Goal: Check status: Check status

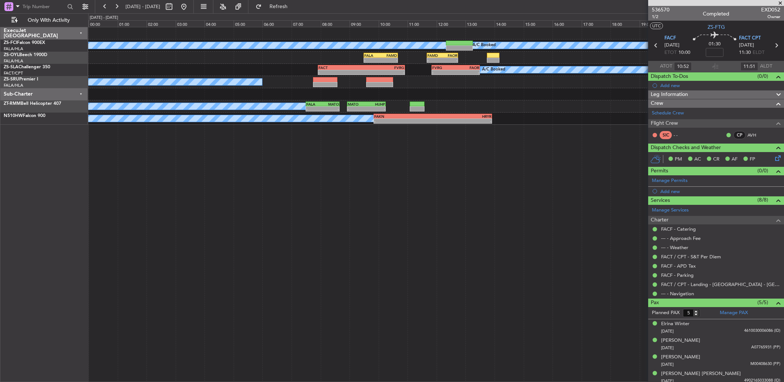
click at [327, 150] on div "A/C Booked A/C Booked A/C Booked A/C Booked - - FALA 09:30 Z FAMD 10:40 Z - - F…" at bounding box center [436, 204] width 696 height 355
click at [114, 7] on button at bounding box center [117, 7] width 12 height 12
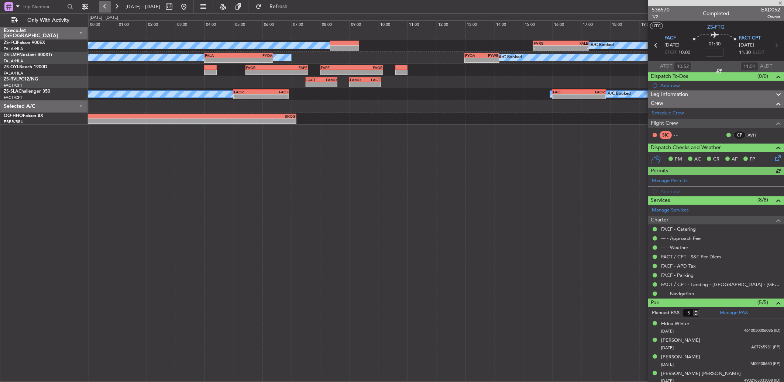
click at [104, 7] on button at bounding box center [105, 7] width 12 height 12
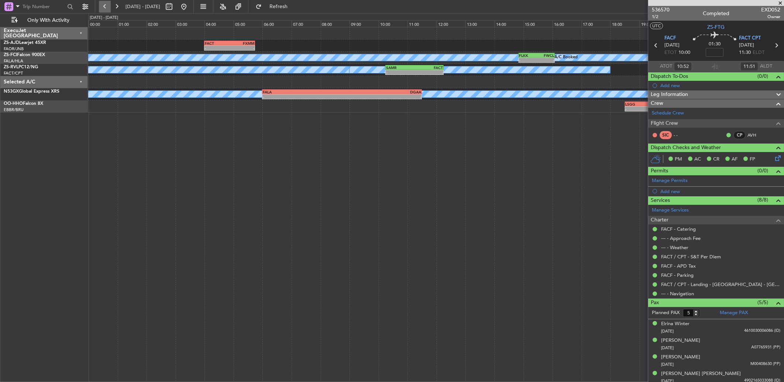
click at [106, 6] on button at bounding box center [105, 7] width 12 height 12
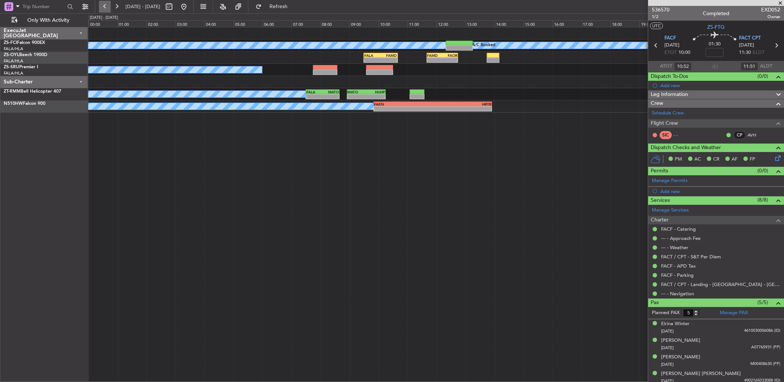
click at [103, 8] on button at bounding box center [105, 7] width 12 height 12
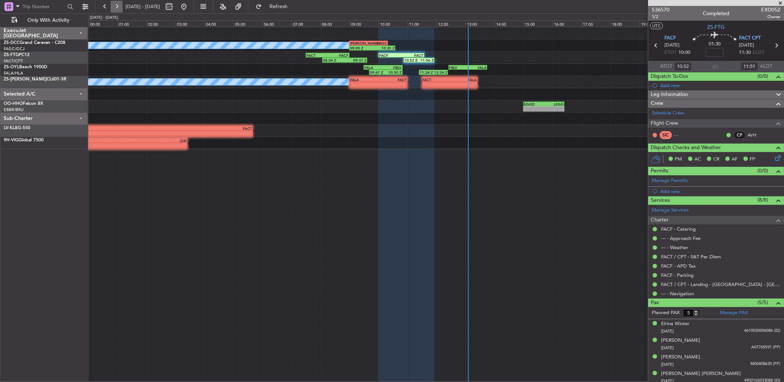
click at [119, 5] on button at bounding box center [117, 7] width 12 height 12
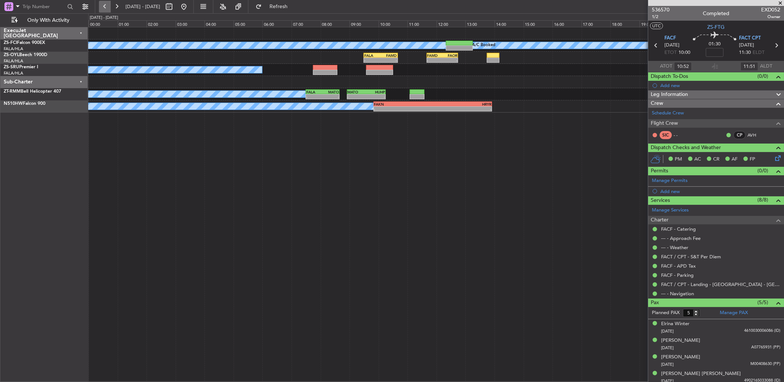
click at [102, 5] on button at bounding box center [105, 7] width 12 height 12
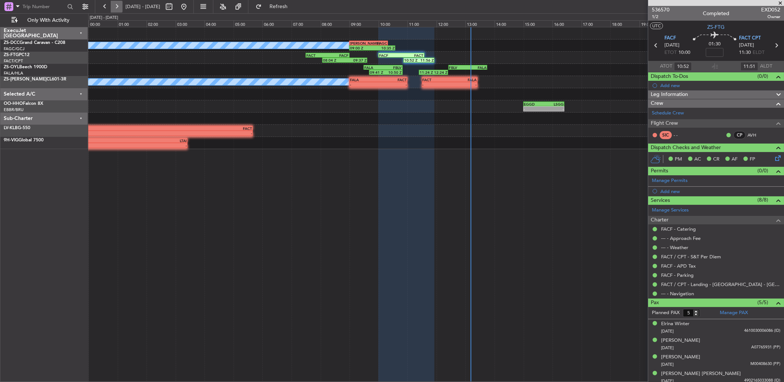
click at [116, 5] on button at bounding box center [117, 7] width 12 height 12
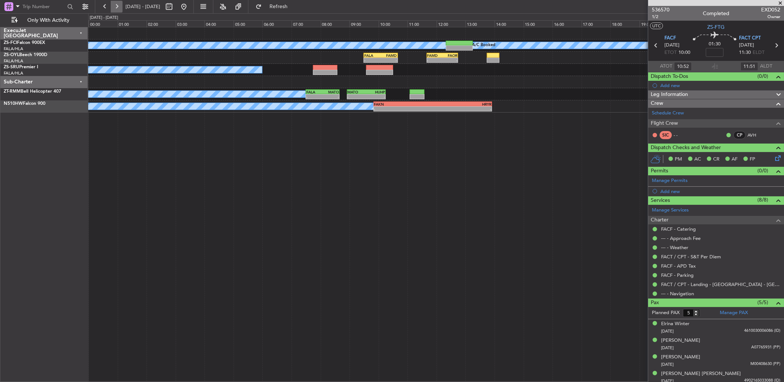
click at [117, 9] on button at bounding box center [117, 7] width 12 height 12
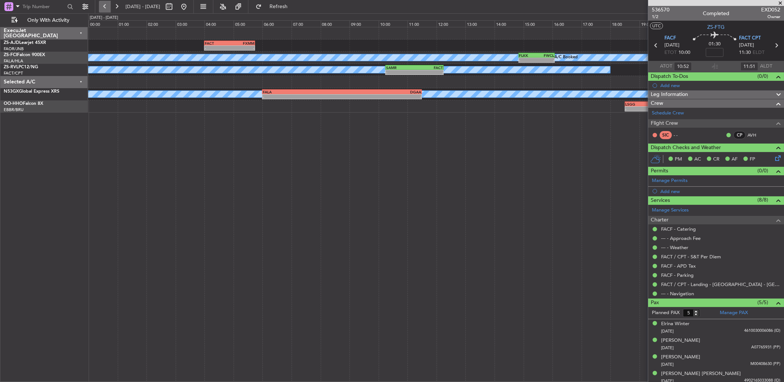
click at [110, 9] on button at bounding box center [105, 7] width 12 height 12
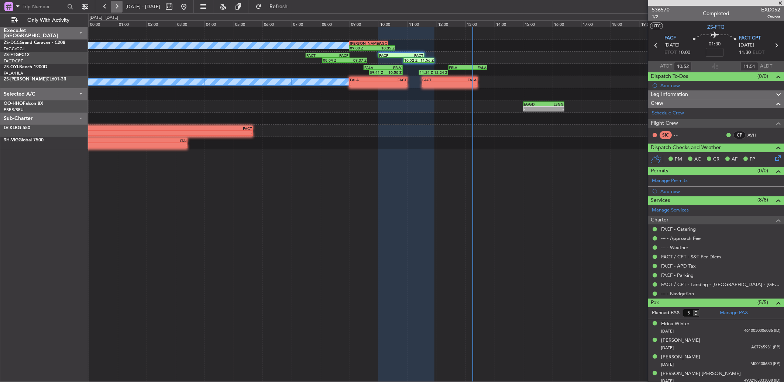
click at [115, 9] on button at bounding box center [117, 7] width 12 height 12
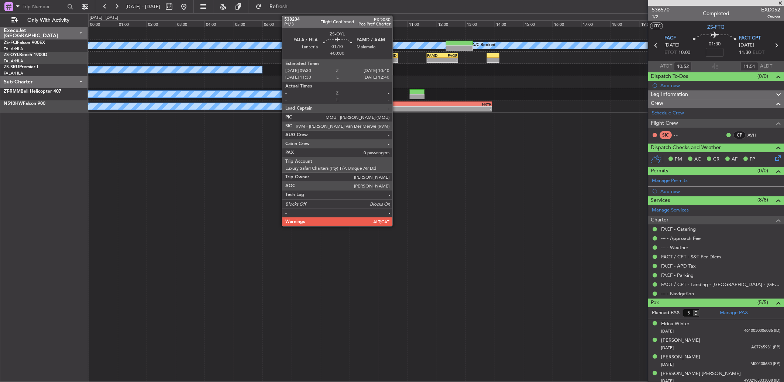
click at [396, 58] on div "-" at bounding box center [389, 60] width 16 height 4
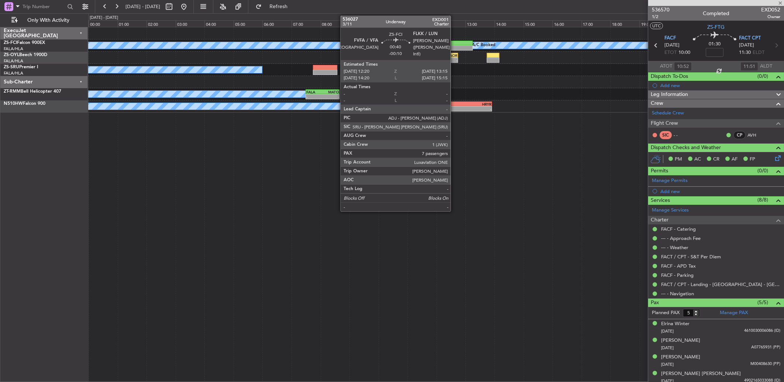
type input "0"
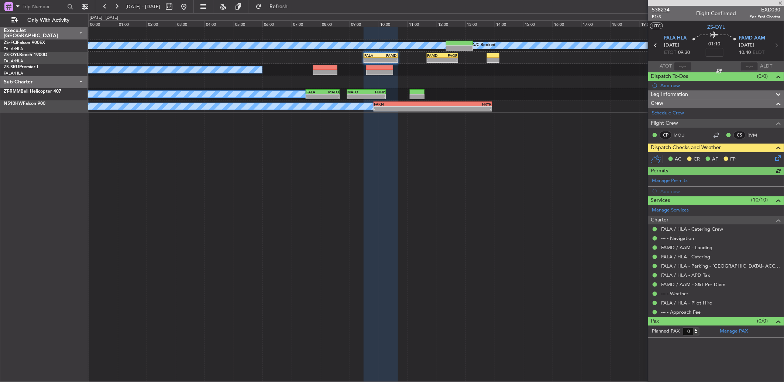
click at [666, 6] on span "538234" at bounding box center [661, 10] width 18 height 8
click at [116, 6] on button at bounding box center [117, 7] width 12 height 12
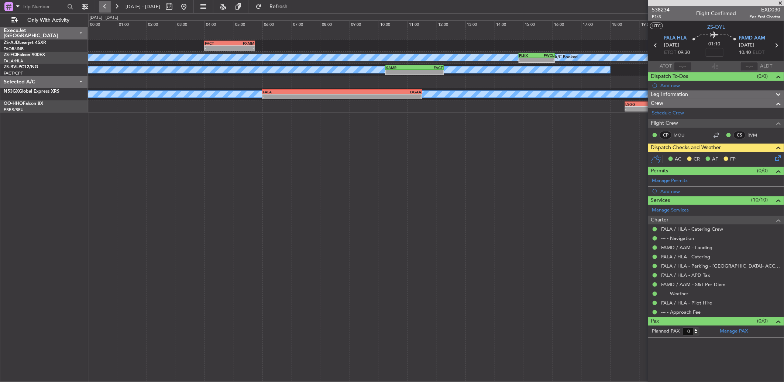
click at [100, 5] on button at bounding box center [105, 7] width 12 height 12
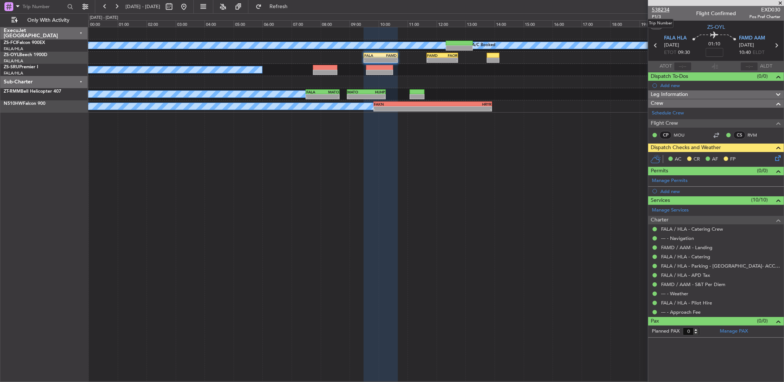
click at [659, 9] on span "538234" at bounding box center [661, 10] width 18 height 8
click at [106, 3] on button at bounding box center [105, 7] width 12 height 12
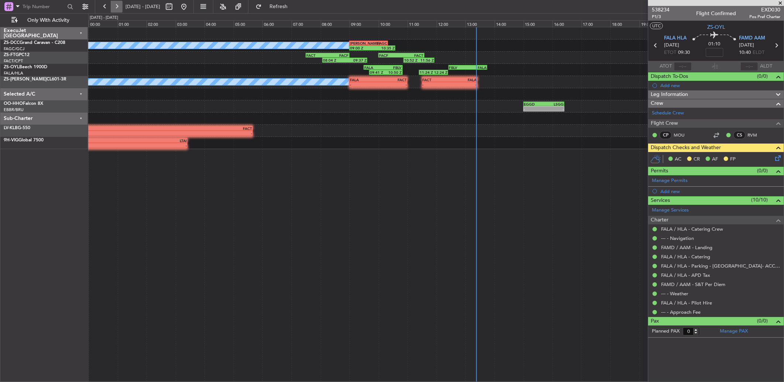
click at [116, 7] on button at bounding box center [117, 7] width 12 height 12
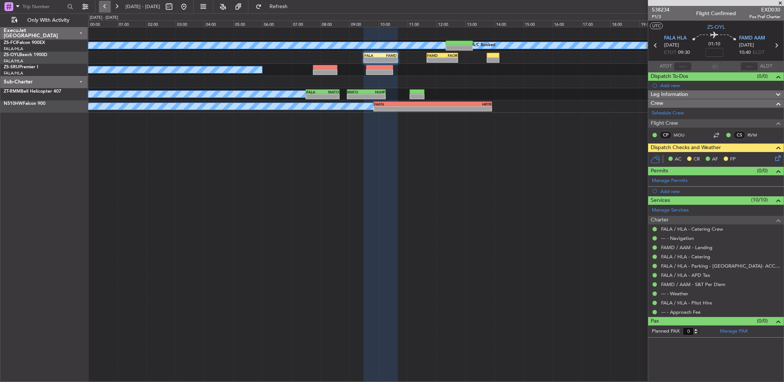
click at [103, 7] on button at bounding box center [105, 7] width 12 height 12
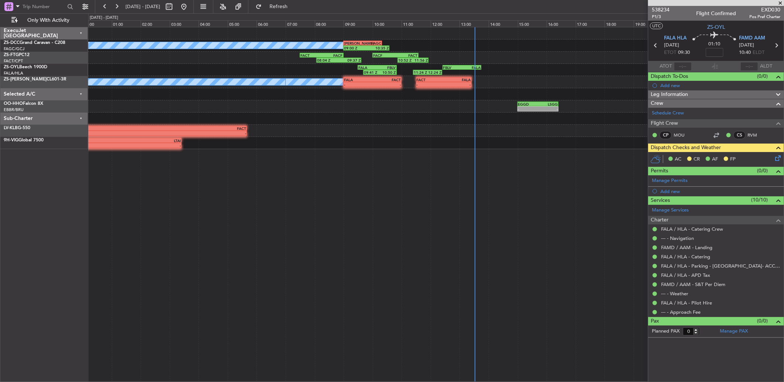
click at [609, 213] on div "09:00 Z 10:35 Z [PERSON_NAME] 09:00 Z FAGC 10:20 Z A/C Booked FACF 10:00 Z FACT…" at bounding box center [436, 204] width 696 height 355
click at [777, 3] on span at bounding box center [779, 3] width 7 height 7
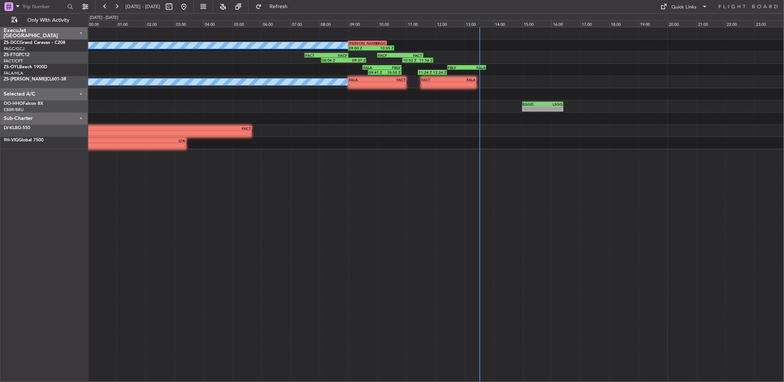
click at [473, 174] on div "A/C Booked 09:00 Z 10:35 Z [PERSON_NAME] 09:00 Z FAGC 10:20 Z 08:04 Z 09:37 Z F…" at bounding box center [436, 204] width 696 height 355
click at [121, 6] on button at bounding box center [117, 7] width 12 height 12
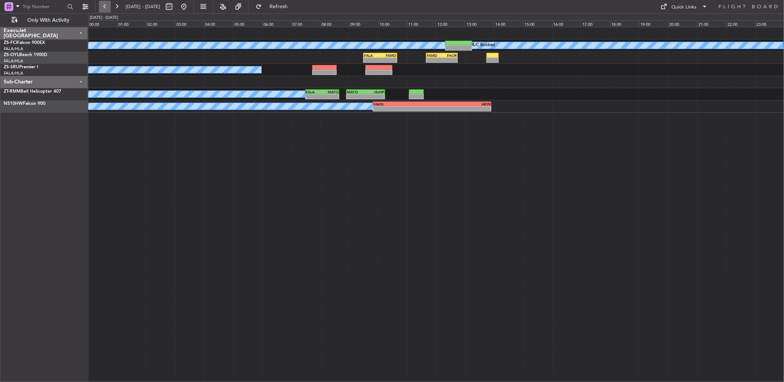
click at [105, 9] on button at bounding box center [105, 7] width 12 height 12
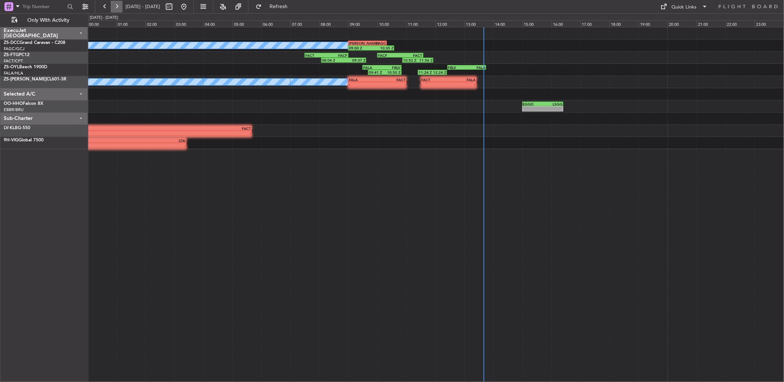
click at [115, 6] on button at bounding box center [117, 7] width 12 height 12
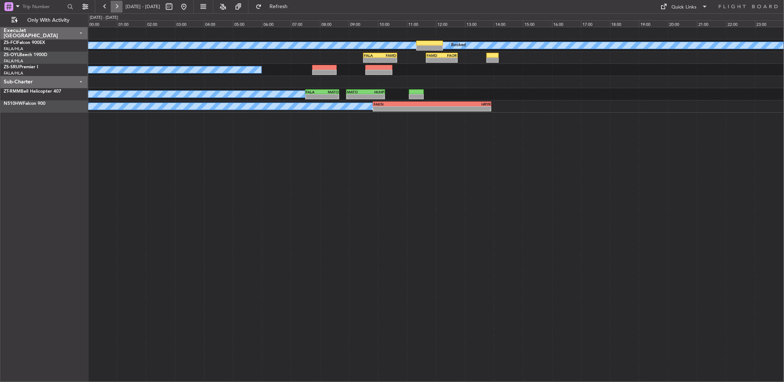
click at [120, 4] on button at bounding box center [117, 7] width 12 height 12
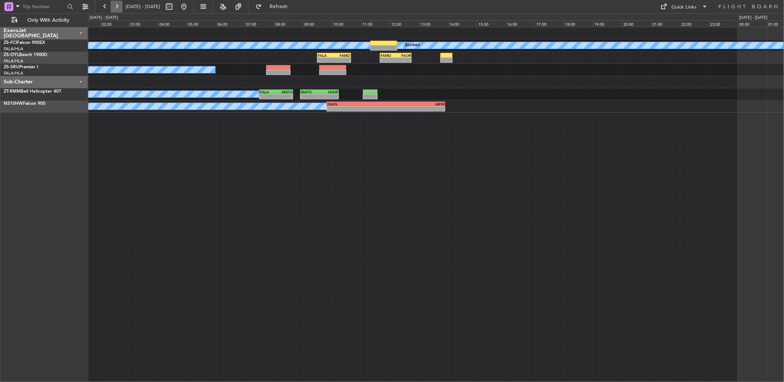
click at [120, 4] on button at bounding box center [117, 7] width 12 height 12
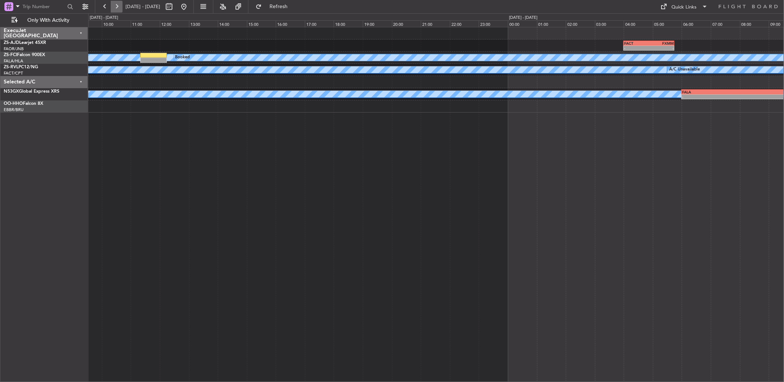
click at [120, 4] on button at bounding box center [117, 7] width 12 height 12
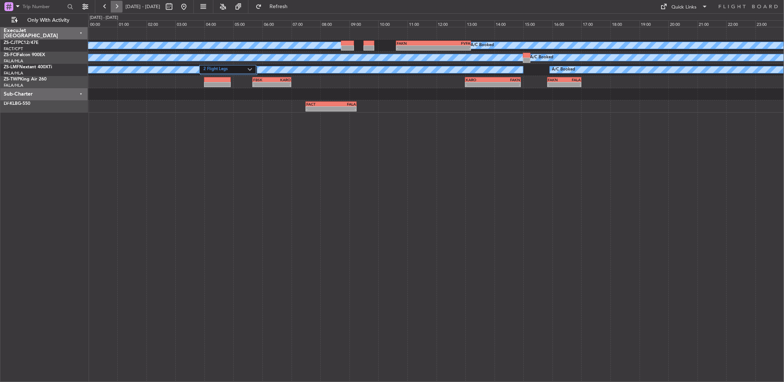
click at [120, 4] on button at bounding box center [117, 7] width 12 height 12
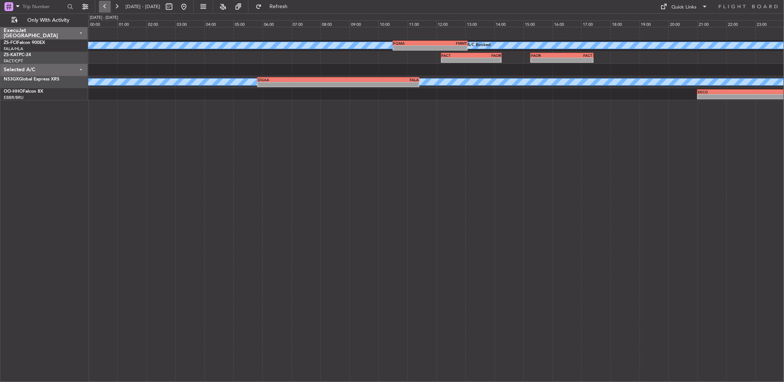
click at [104, 3] on button at bounding box center [105, 7] width 12 height 12
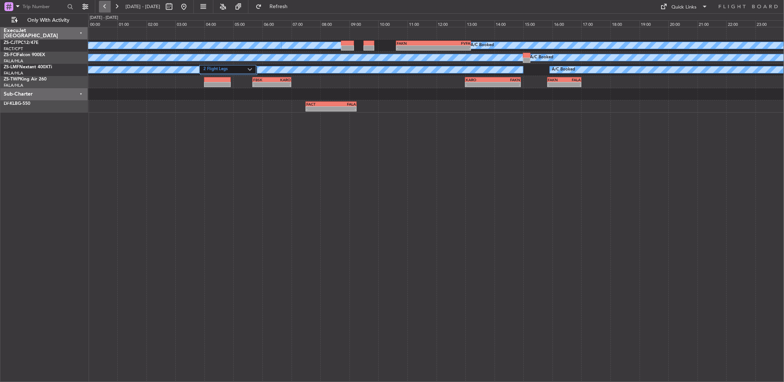
click at [104, 3] on button at bounding box center [105, 7] width 12 height 12
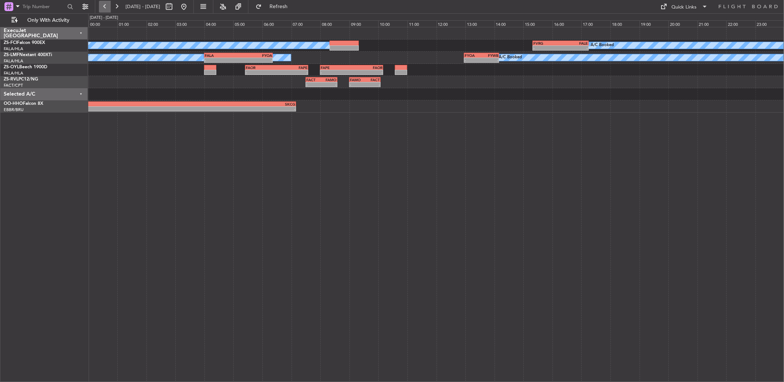
click at [104, 3] on button at bounding box center [105, 7] width 12 height 12
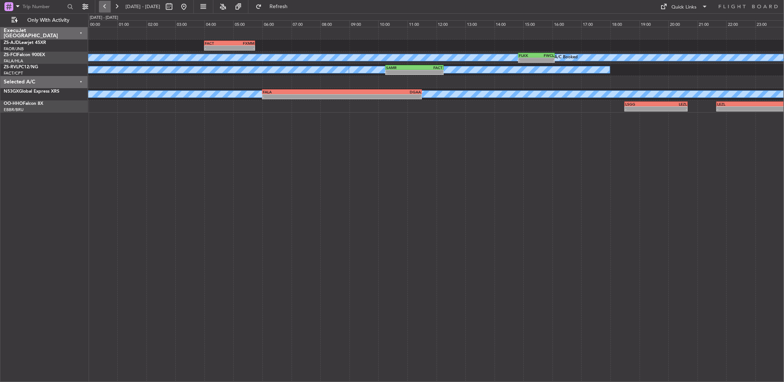
click at [102, 10] on button at bounding box center [105, 7] width 12 height 12
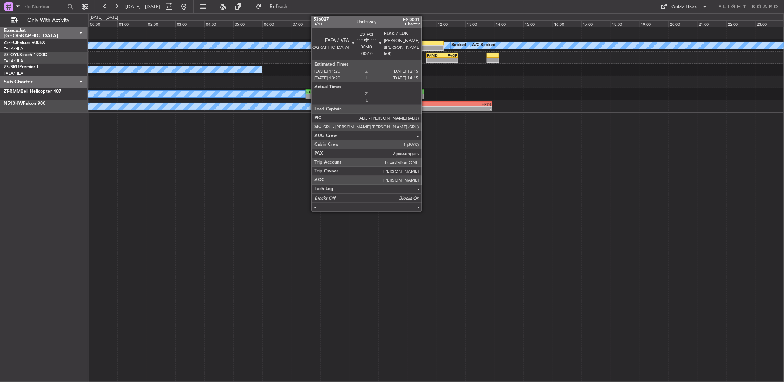
click at [425, 43] on div at bounding box center [430, 43] width 27 height 5
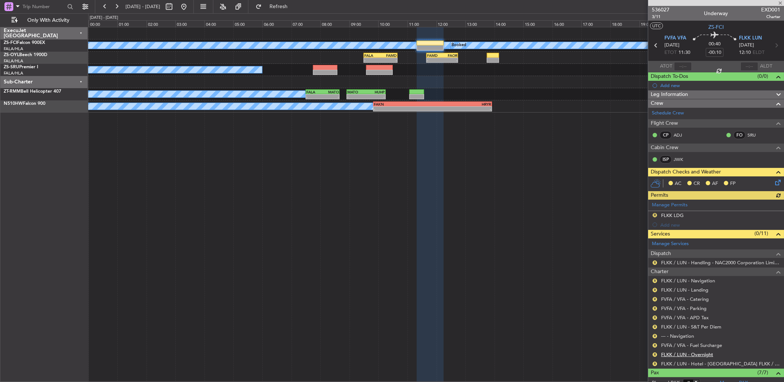
scroll to position [131, 0]
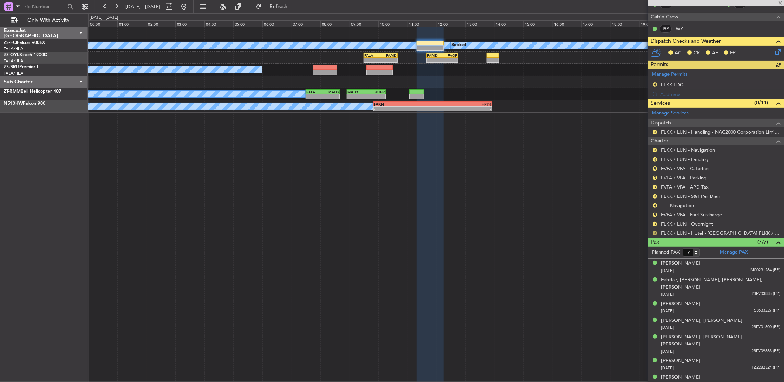
click at [655, 234] on button "R" at bounding box center [654, 233] width 4 height 4
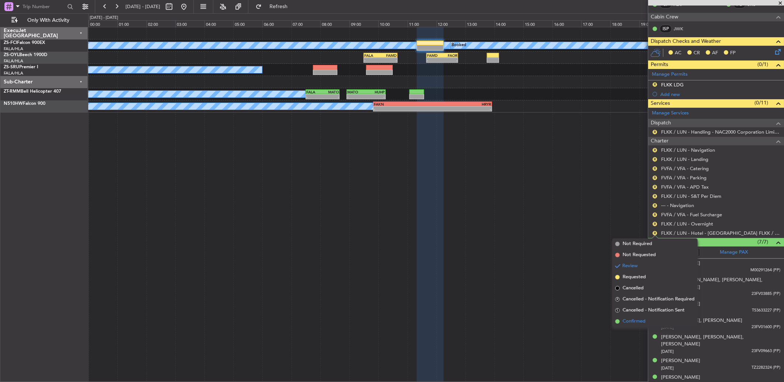
click at [639, 325] on li "Confirmed" at bounding box center [654, 321] width 85 height 11
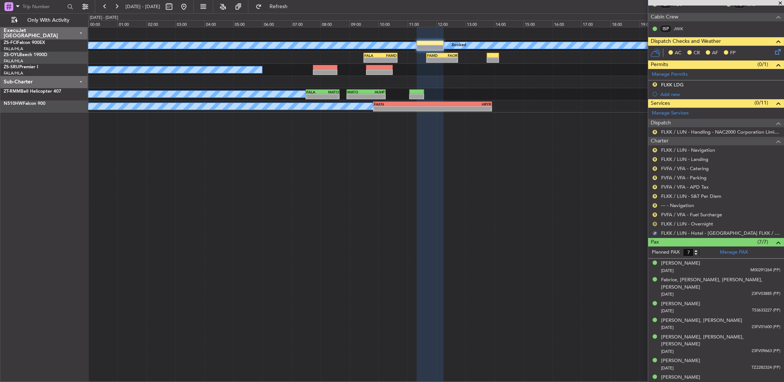
click at [656, 224] on button "R" at bounding box center [654, 224] width 4 height 4
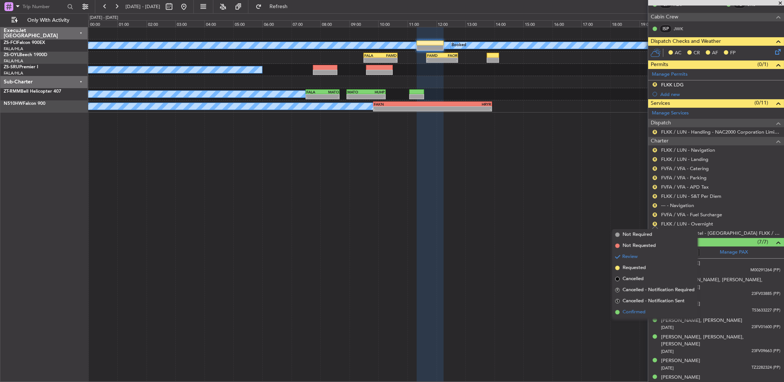
click at [643, 314] on span "Confirmed" at bounding box center [634, 311] width 23 height 7
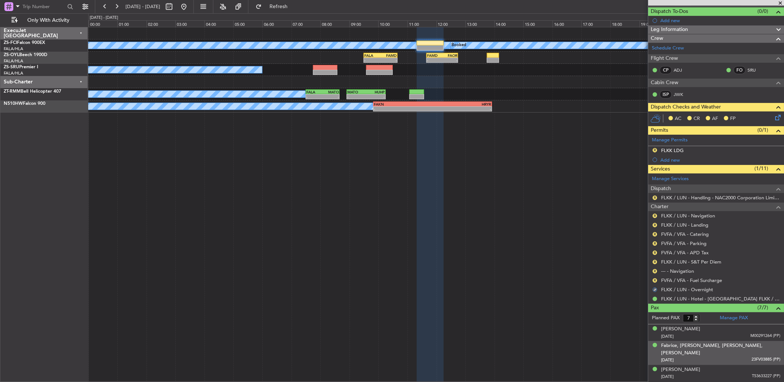
scroll to position [8, 0]
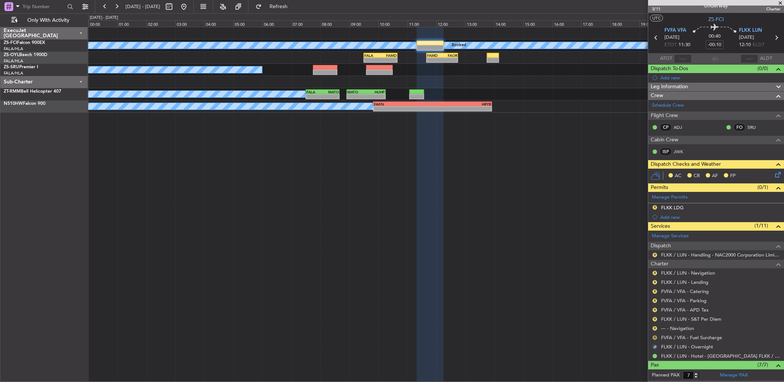
click at [654, 338] on button "R" at bounding box center [654, 337] width 4 height 4
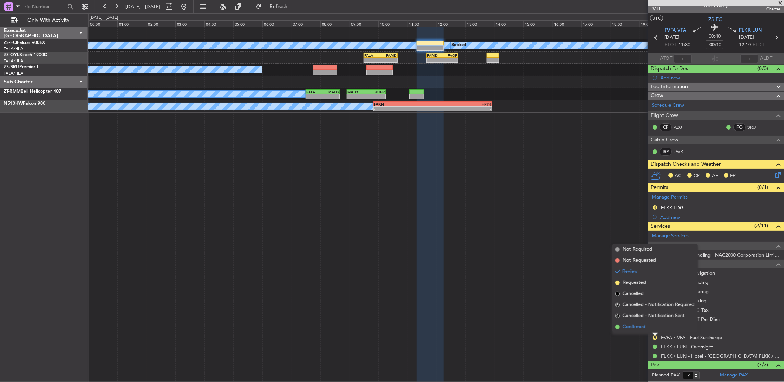
click at [641, 329] on span "Confirmed" at bounding box center [634, 326] width 23 height 7
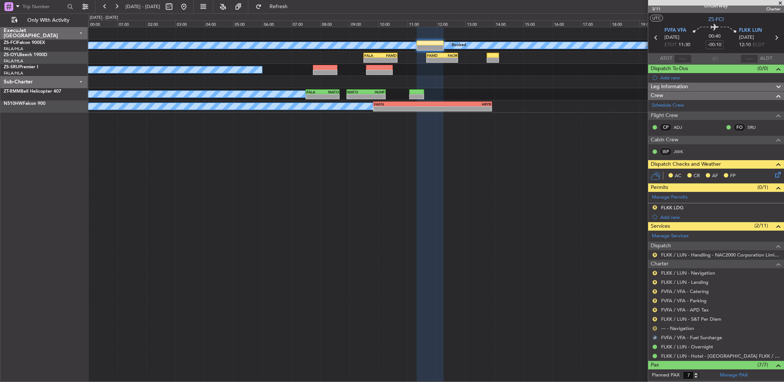
click at [655, 327] on button "R" at bounding box center [654, 328] width 4 height 4
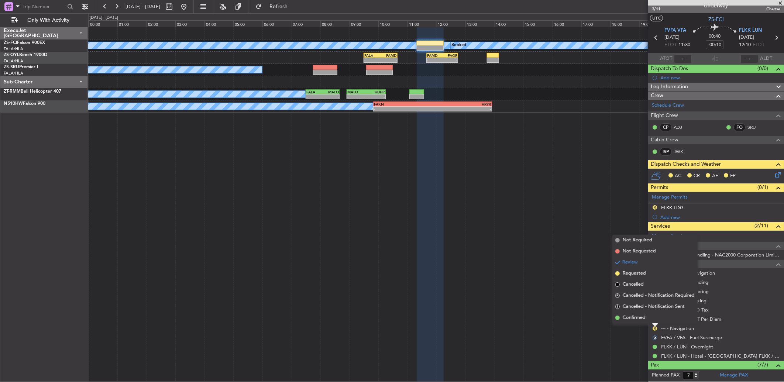
click at [642, 318] on span "Confirmed" at bounding box center [634, 317] width 23 height 7
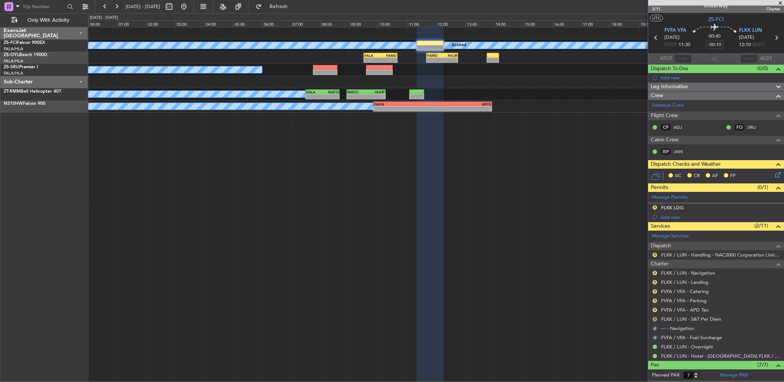
click at [655, 317] on button "R" at bounding box center [654, 319] width 4 height 4
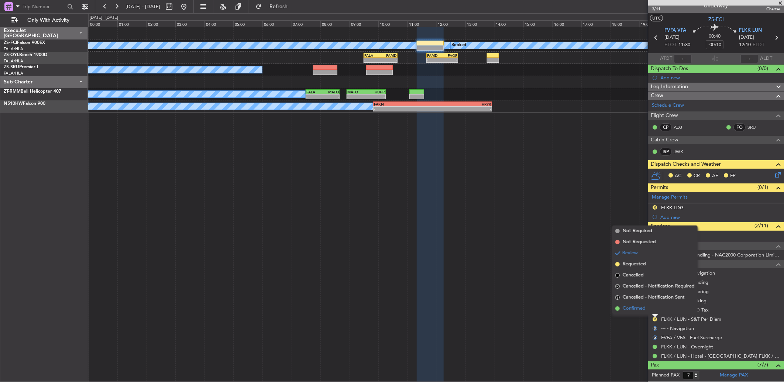
click at [651, 312] on li "Confirmed" at bounding box center [654, 308] width 85 height 11
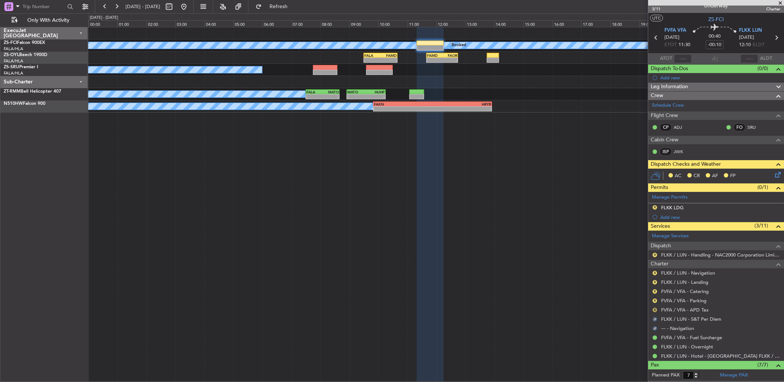
click at [656, 311] on button "R" at bounding box center [654, 310] width 4 height 4
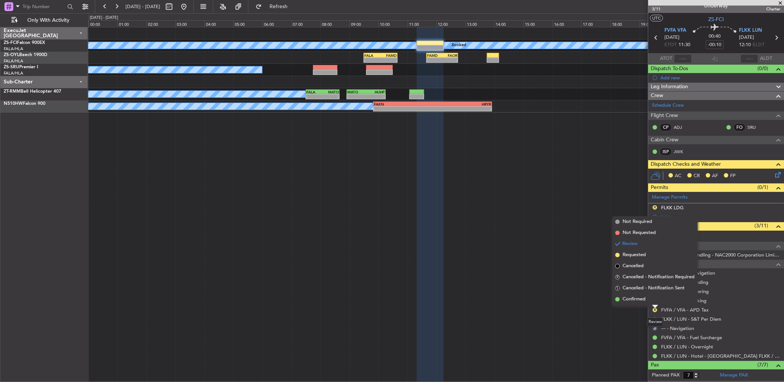
click at [650, 305] on div "R FVFA / VFA - APD Tax" at bounding box center [716, 309] width 136 height 9
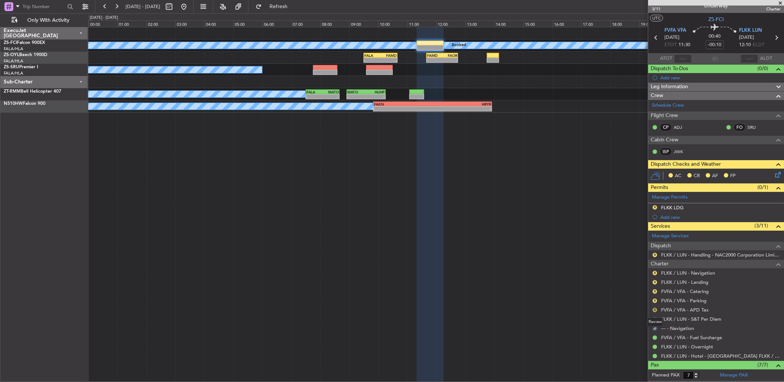
click at [654, 310] on button "R" at bounding box center [654, 310] width 4 height 4
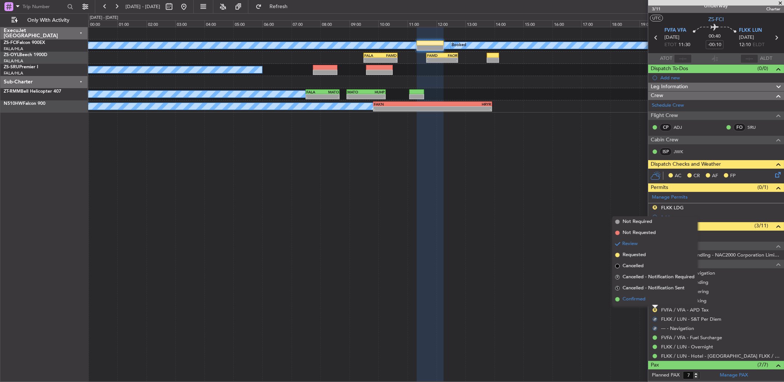
click at [643, 304] on li "Confirmed" at bounding box center [654, 299] width 85 height 11
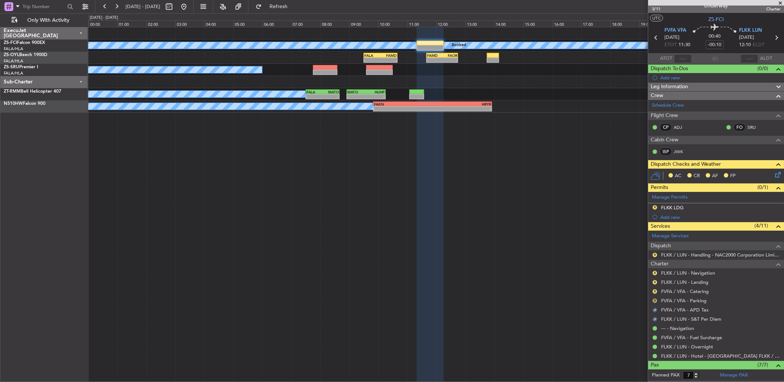
click at [654, 300] on button "R" at bounding box center [654, 301] width 4 height 4
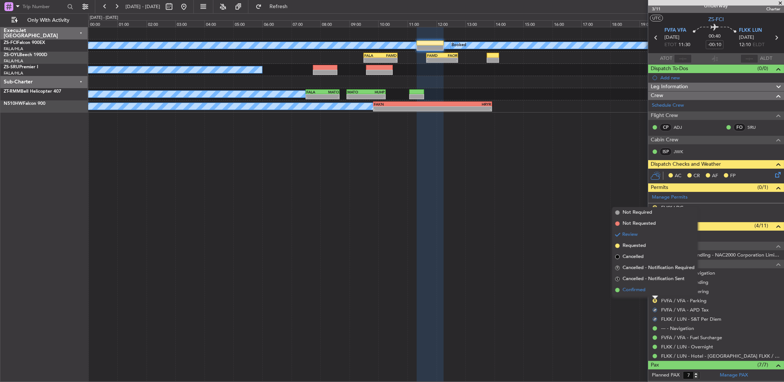
click at [654, 293] on li "Confirmed" at bounding box center [654, 290] width 85 height 11
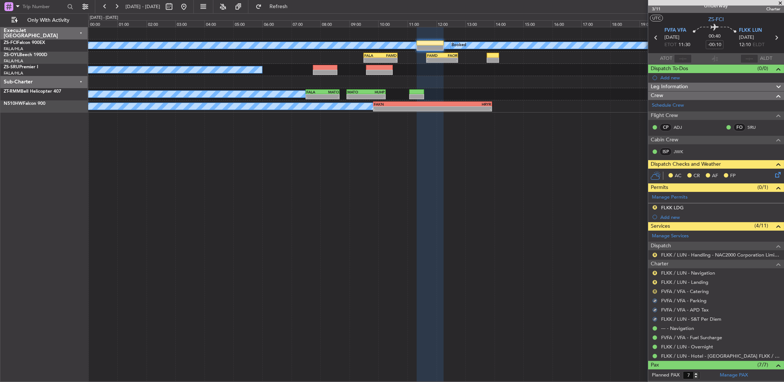
click at [654, 292] on button "R" at bounding box center [654, 291] width 4 height 4
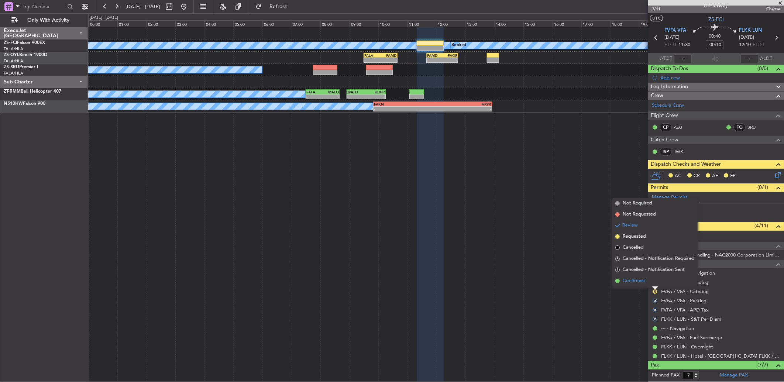
click at [652, 285] on li "Confirmed" at bounding box center [654, 280] width 85 height 11
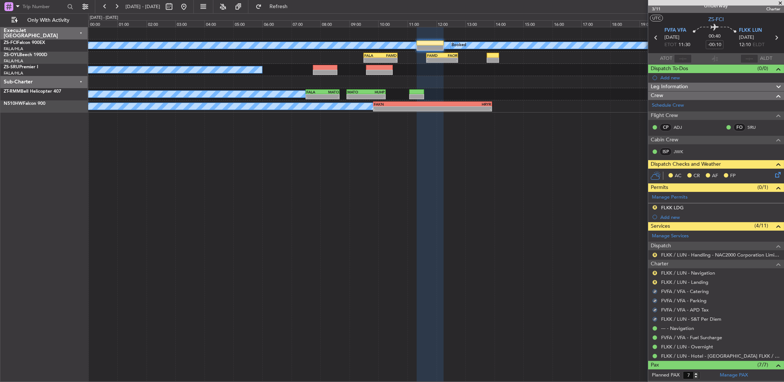
click at [655, 279] on div "R" at bounding box center [655, 282] width 6 height 6
click at [655, 281] on button "R" at bounding box center [654, 282] width 4 height 4
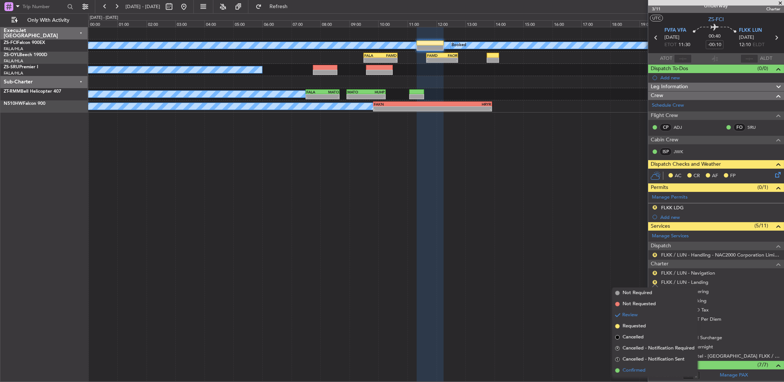
click at [633, 367] on span "Confirmed" at bounding box center [634, 370] width 23 height 7
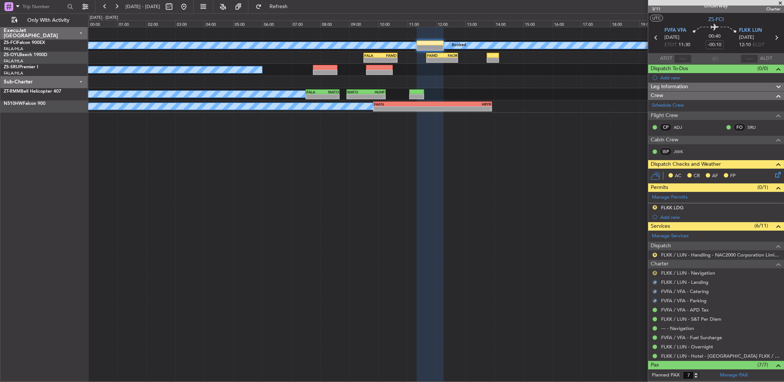
click at [656, 273] on button "R" at bounding box center [654, 273] width 4 height 4
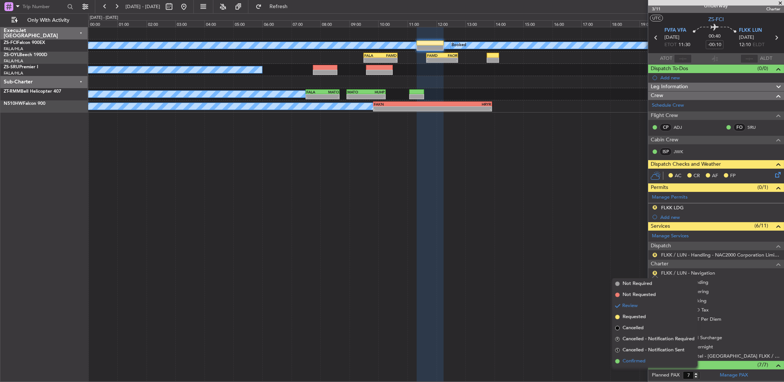
click at [641, 360] on span "Confirmed" at bounding box center [634, 361] width 23 height 7
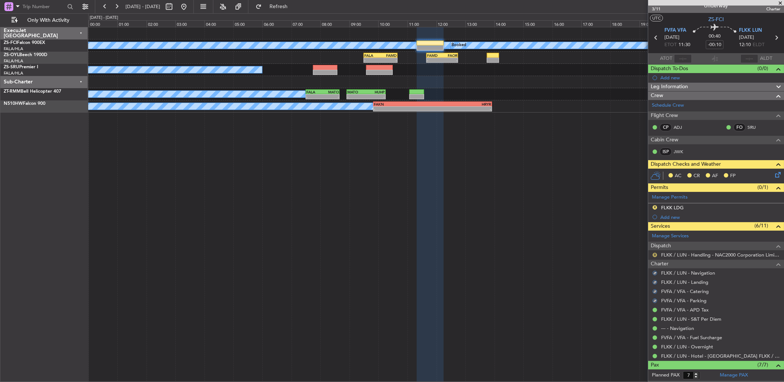
click at [656, 255] on button "R" at bounding box center [654, 255] width 4 height 4
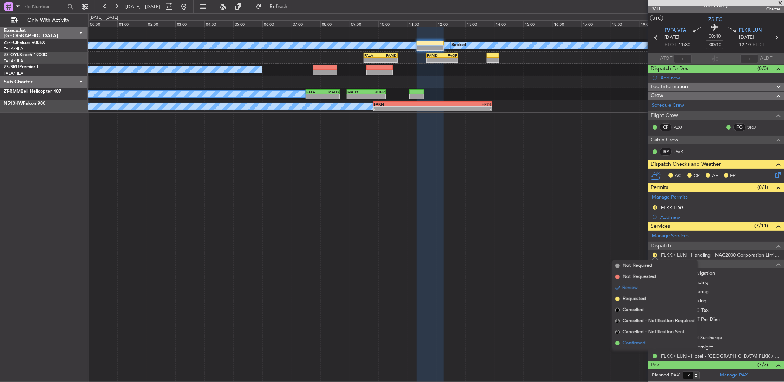
click at [654, 342] on li "Confirmed" at bounding box center [654, 343] width 85 height 11
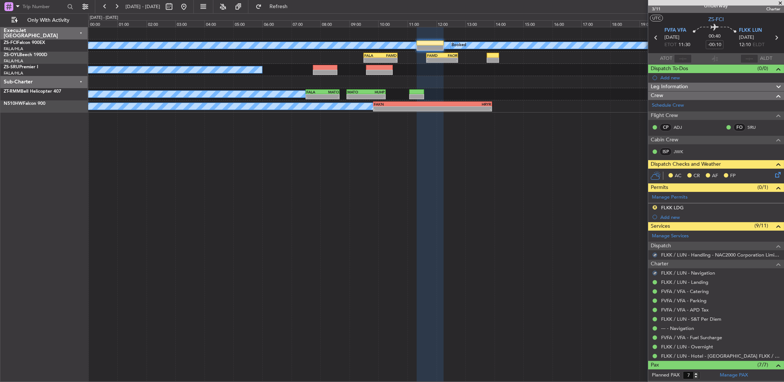
click at [773, 172] on icon at bounding box center [776, 173] width 6 height 6
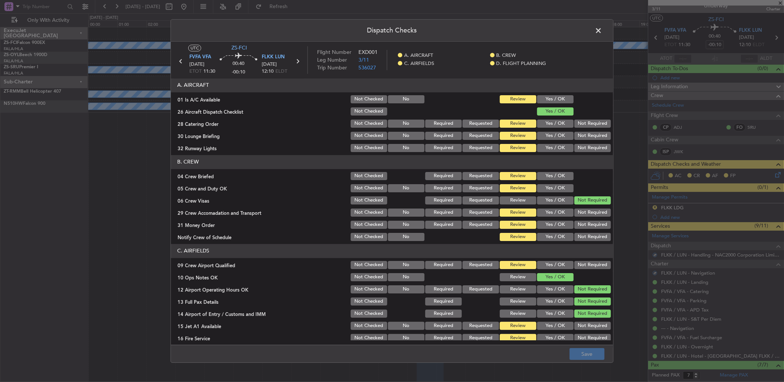
drag, startPoint x: 556, startPoint y: 100, endPoint x: 559, endPoint y: 102, distance: 4.0
click at [556, 100] on button "Yes / OK" at bounding box center [555, 99] width 37 height 8
click at [579, 122] on button "Not Required" at bounding box center [592, 124] width 37 height 8
click at [581, 136] on button "Not Required" at bounding box center [592, 136] width 37 height 8
click at [581, 141] on div "Not Required" at bounding box center [591, 136] width 37 height 10
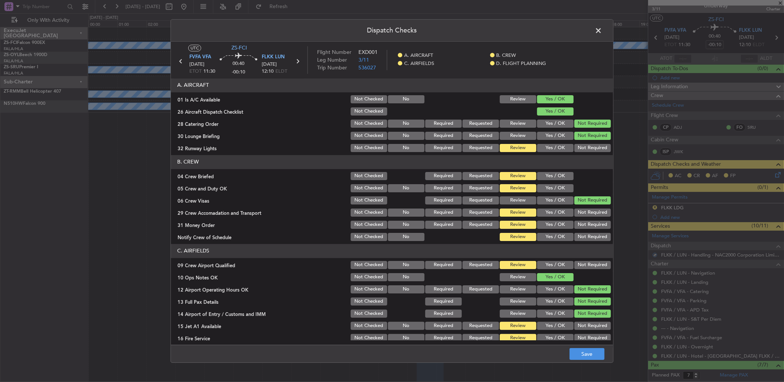
click at [580, 150] on button "Not Required" at bounding box center [592, 148] width 37 height 8
click at [562, 177] on button "Yes / OK" at bounding box center [555, 176] width 37 height 8
click at [562, 182] on section "B. CREW 04 Crew Briefed Not Checked Required Requested Review Yes / OK 05 Crew …" at bounding box center [392, 198] width 442 height 87
drag, startPoint x: 562, startPoint y: 183, endPoint x: 564, endPoint y: 190, distance: 7.2
click at [562, 185] on button "Yes / OK" at bounding box center [555, 188] width 37 height 8
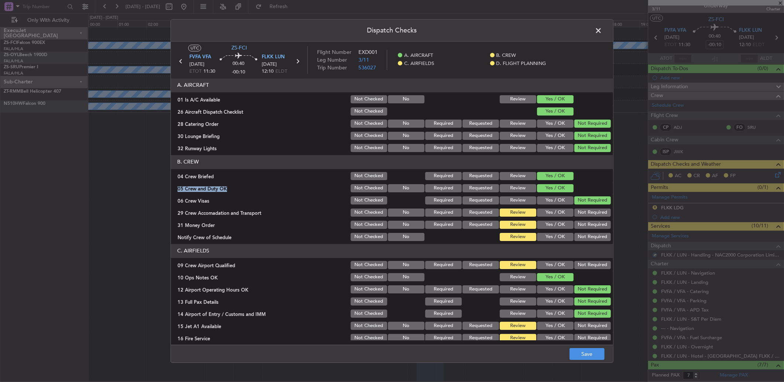
scroll to position [69, 0]
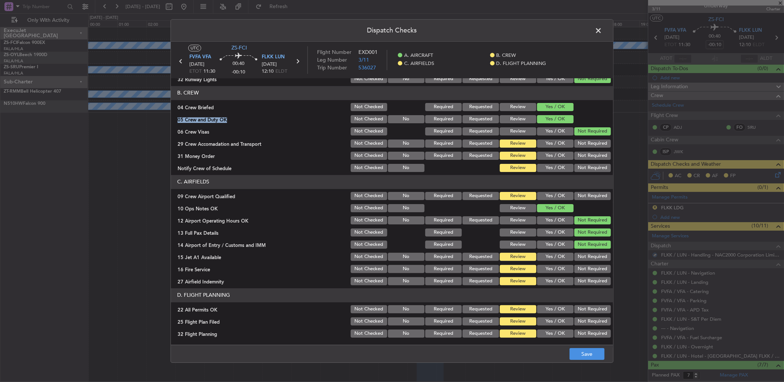
click at [586, 144] on button "Not Required" at bounding box center [592, 143] width 37 height 8
click at [586, 155] on button "Not Required" at bounding box center [592, 156] width 37 height 8
click at [586, 160] on div "Not Required" at bounding box center [591, 156] width 37 height 10
click at [586, 165] on button "Not Required" at bounding box center [592, 168] width 37 height 8
click at [586, 166] on button "Not Required" at bounding box center [592, 168] width 37 height 8
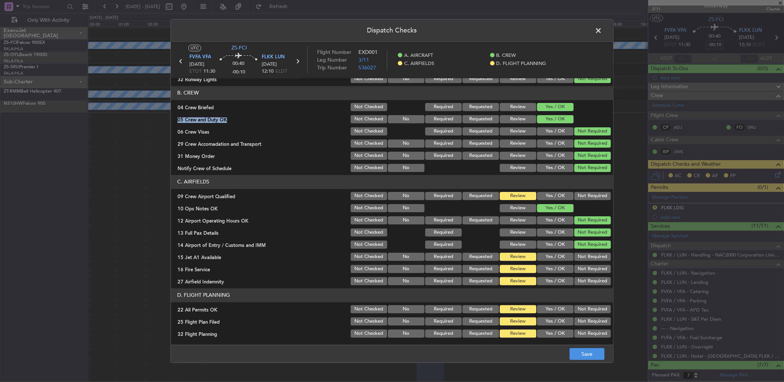
drag, startPoint x: 586, startPoint y: 175, endPoint x: 583, endPoint y: 194, distance: 19.4
click at [583, 194] on button "Not Required" at bounding box center [592, 196] width 37 height 8
click at [587, 259] on button "Not Required" at bounding box center [592, 257] width 37 height 8
click at [587, 271] on button "Not Required" at bounding box center [592, 269] width 37 height 8
click at [590, 278] on button "Not Required" at bounding box center [592, 281] width 37 height 8
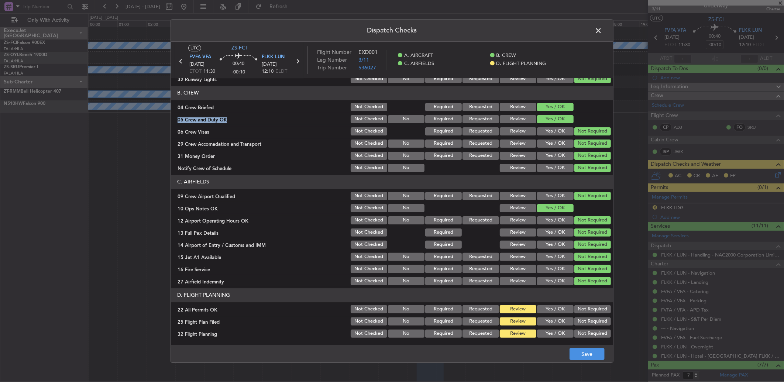
click at [592, 317] on button "Not Required" at bounding box center [592, 321] width 37 height 8
click at [592, 312] on button "Not Required" at bounding box center [592, 309] width 37 height 8
click at [551, 319] on button "Yes / OK" at bounding box center [555, 321] width 37 height 8
click at [555, 327] on section "D. FLIGHT PLANNING 22 All Permits OK Not Checked No Required Requested Review Y…" at bounding box center [392, 313] width 442 height 51
click at [573, 332] on div "Not Required" at bounding box center [591, 333] width 37 height 10
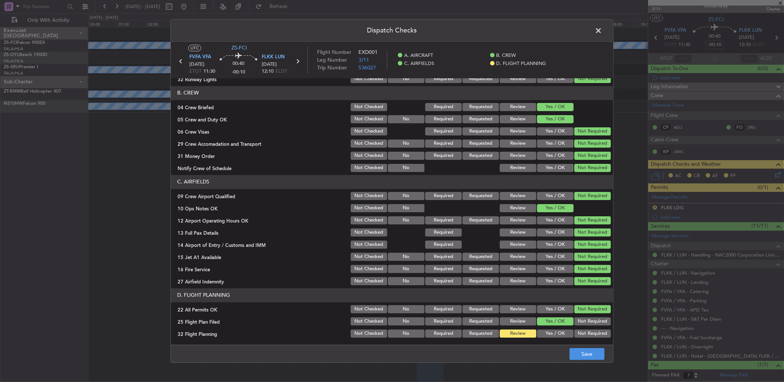
click at [556, 333] on button "Yes / OK" at bounding box center [555, 334] width 37 height 8
drag, startPoint x: 576, startPoint y: 345, endPoint x: 578, endPoint y: 349, distance: 5.3
click at [576, 345] on div "Dispatch Checks UTC ZS-FCI FVFA VFA [DATE] ETOT 11:30 00:40 -00:10 FLKK LUN [DA…" at bounding box center [391, 191] width 443 height 344
click at [578, 349] on button "Save" at bounding box center [586, 354] width 35 height 12
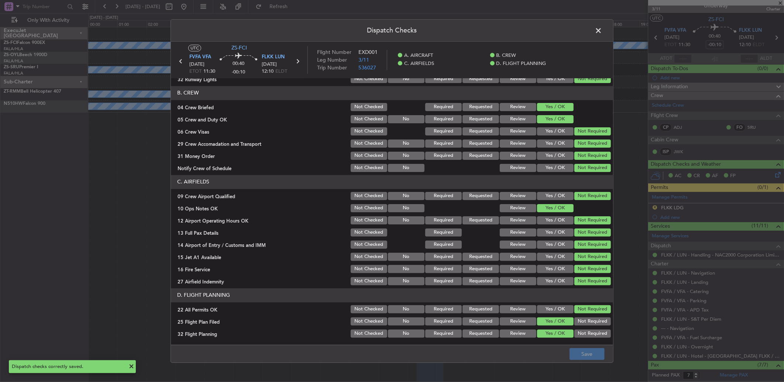
click at [602, 31] on span at bounding box center [602, 32] width 0 height 15
